Goal: Information Seeking & Learning: Learn about a topic

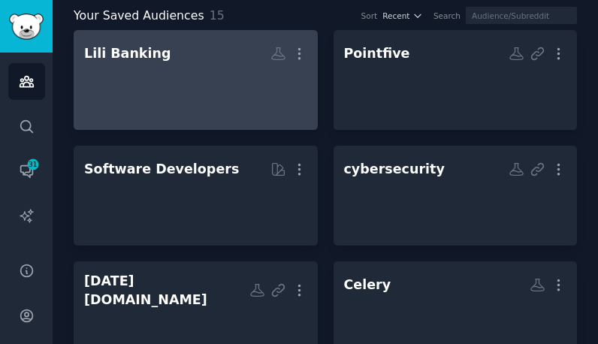
scroll to position [89, 0]
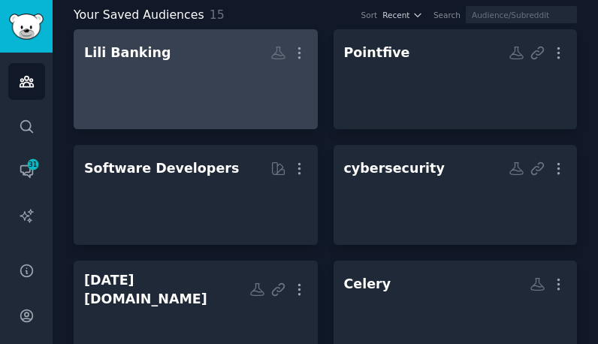
click at [158, 200] on div at bounding box center [195, 208] width 223 height 53
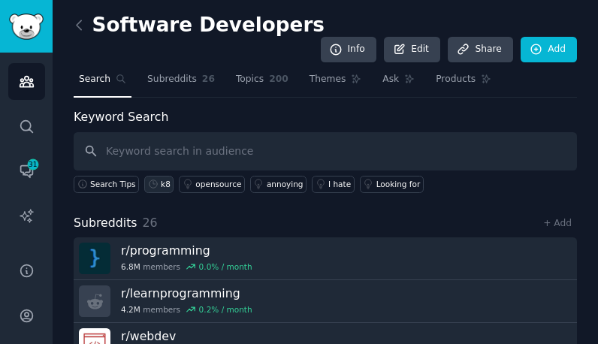
click at [158, 176] on link "k8" at bounding box center [158, 184] width 29 height 17
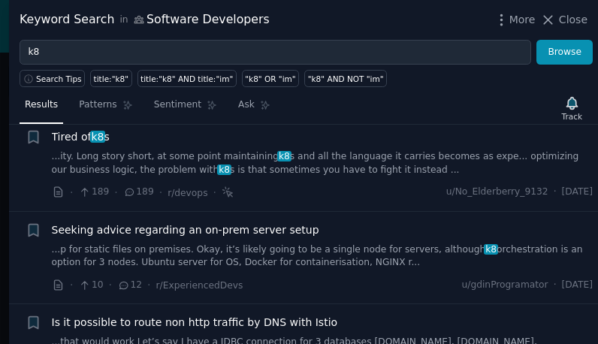
scroll to position [122, 0]
click at [229, 140] on div "Tired of k8 s" at bounding box center [322, 138] width 541 height 16
click at [227, 155] on link "...ity. Long story short, at some point maintaining k8 s and all the language i…" at bounding box center [322, 164] width 541 height 26
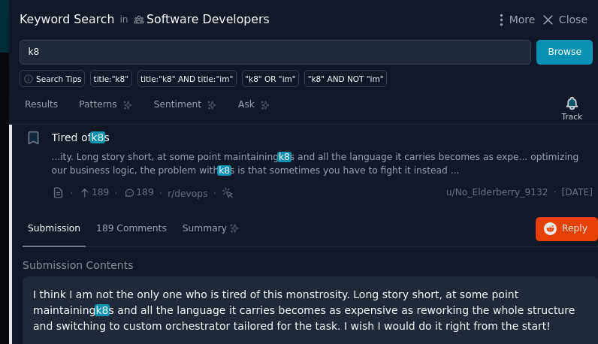
scroll to position [116, 0]
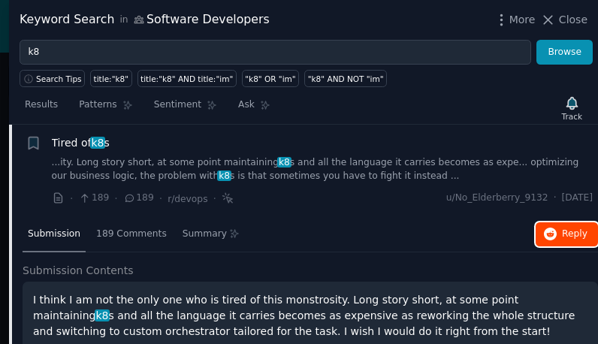
click at [547, 233] on icon "button" at bounding box center [551, 234] width 14 height 14
